Goal: Task Accomplishment & Management: Complete application form

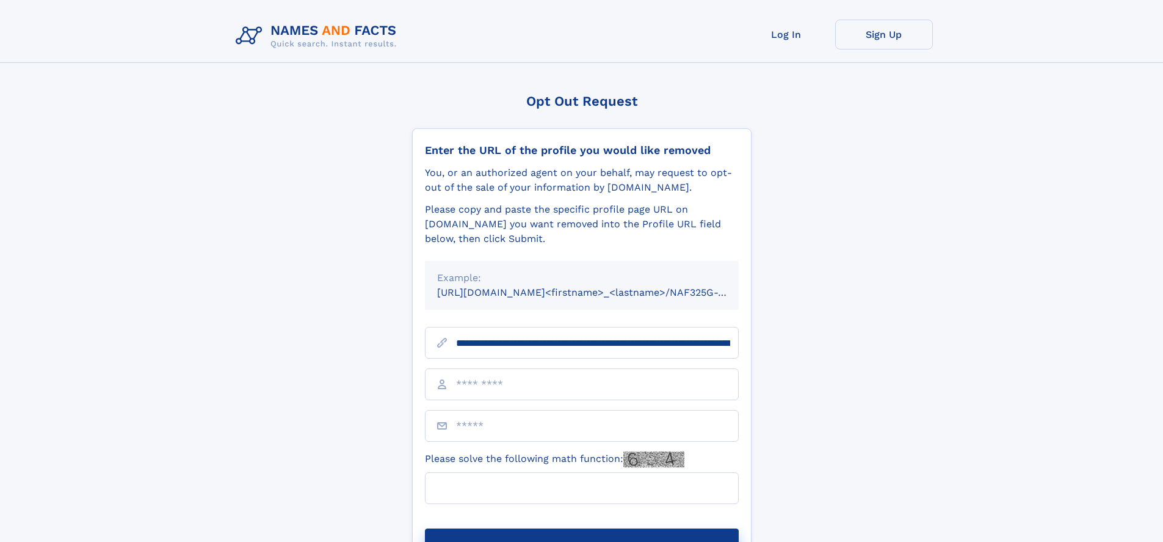
type input "**********"
type input "*"
click at [581, 528] on button "Submit Opt Out Request" at bounding box center [582, 547] width 314 height 39
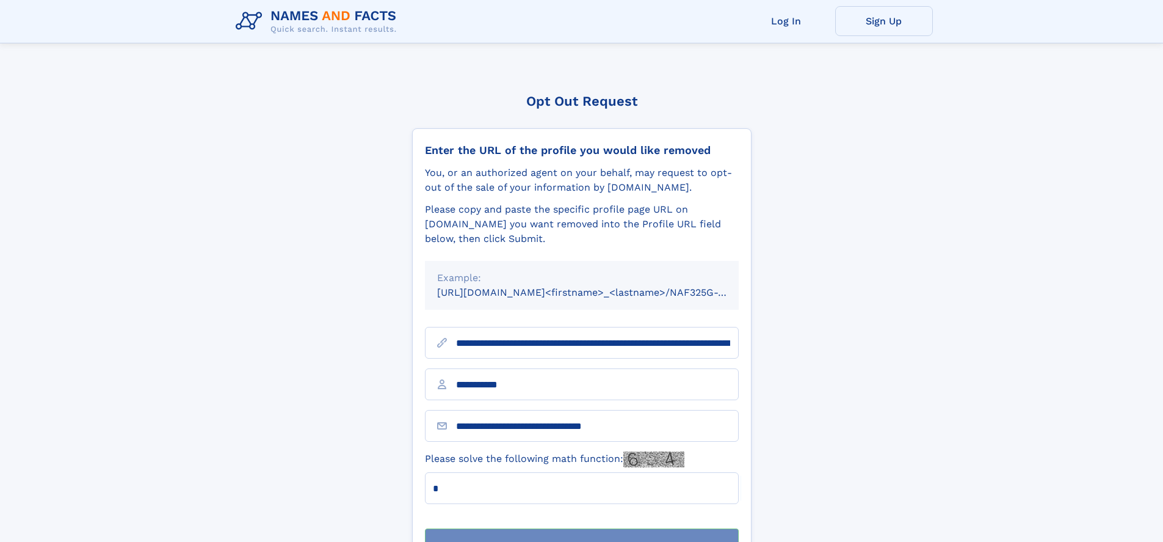
scroll to position [39, 0]
